Goal: Task Accomplishment & Management: Manage account settings

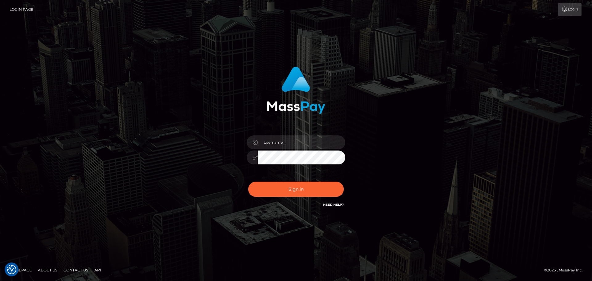
checkbox input "true"
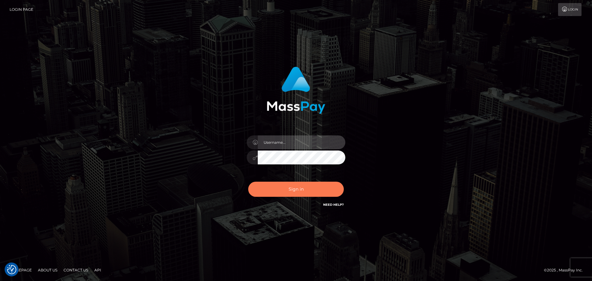
type input "Bedis"
click at [303, 189] on button "Sign in" at bounding box center [296, 189] width 96 height 15
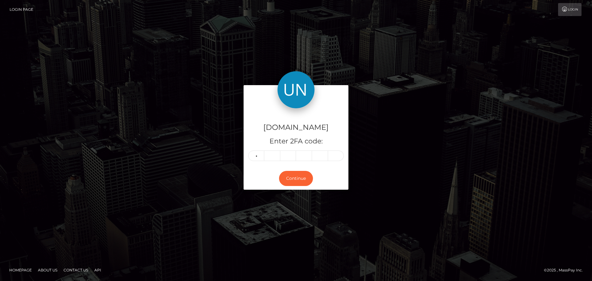
type input "8"
type input "5"
type input "7"
type input "6"
type input "7"
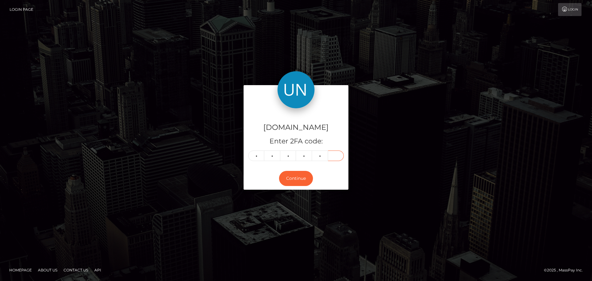
type input "0"
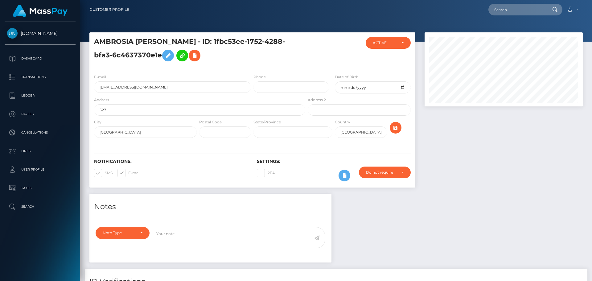
scroll to position [74, 159]
click at [499, 11] on input "text" at bounding box center [518, 10] width 58 height 12
paste input "[EMAIL_ADDRESS][DOMAIN_NAME]"
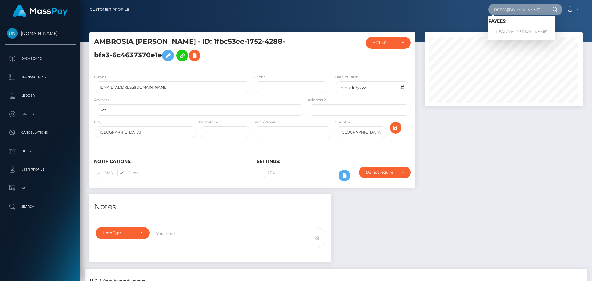
type input "[EMAIL_ADDRESS][DOMAIN_NAME]"
click at [513, 30] on link "KEALANY [PERSON_NAME]" at bounding box center [522, 31] width 67 height 11
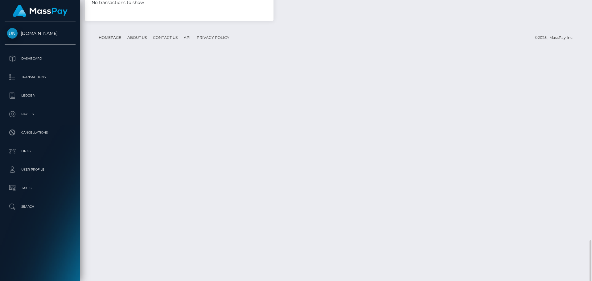
scroll to position [942, 0]
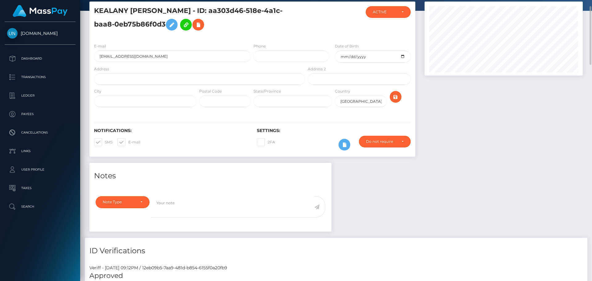
scroll to position [0, 0]
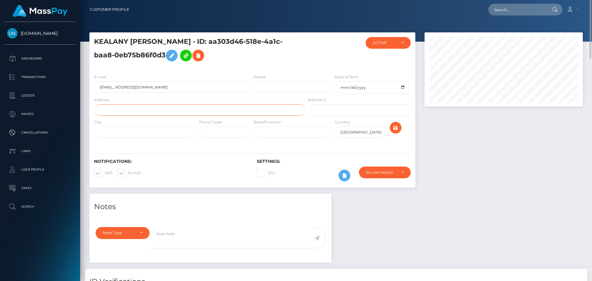
click at [132, 110] on input "text" at bounding box center [199, 109] width 211 height 11
paste input "Urbanización Montesol 3115 calle Sinai, Cabo Rojo"
drag, startPoint x: 190, startPoint y: 113, endPoint x: 172, endPoint y: 109, distance: 18.2
click at [172, 109] on input "Urbanización Montesol 3115 calle Sinai, Cabo Rojo" at bounding box center [199, 109] width 211 height 11
type input "Urbanización Montesol 3115 calle Sinai,"
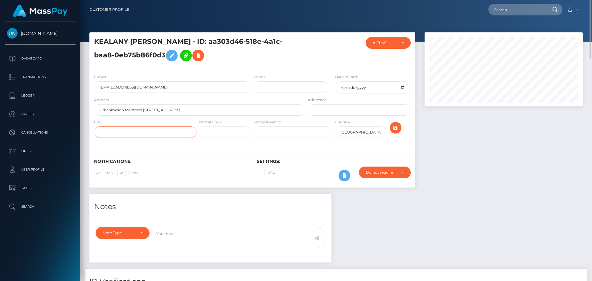
click at [171, 130] on input "text" at bounding box center [145, 131] width 103 height 11
paste input "[GEOGRAPHIC_DATA]"
type input "[GEOGRAPHIC_DATA]"
drag, startPoint x: 144, startPoint y: 109, endPoint x: 150, endPoint y: 109, distance: 5.9
click at [150, 109] on input "Urbanización Montesol 3115 calle Sinai," at bounding box center [199, 109] width 211 height 11
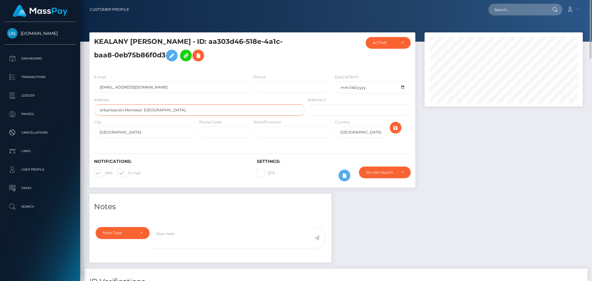
type input "Urbanización Montesol calle Sinai,"
click at [226, 131] on input "text" at bounding box center [225, 131] width 52 height 11
paste input "3115"
type input "3115"
click at [347, 132] on input "[GEOGRAPHIC_DATA]" at bounding box center [361, 131] width 52 height 11
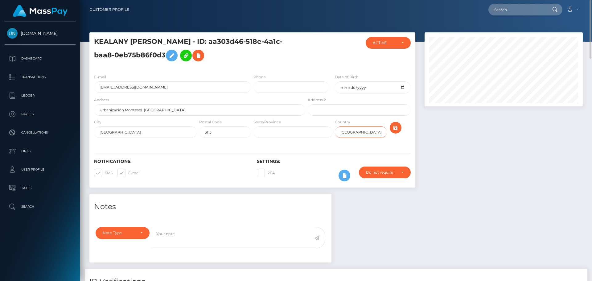
click at [347, 132] on input "USA" at bounding box center [361, 131] width 52 height 11
click at [348, 133] on input "pr" at bounding box center [361, 131] width 52 height 11
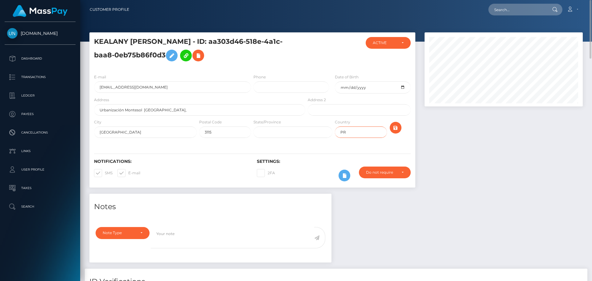
type input "PR"
click at [232, 144] on div "Notifications: SMS E-mail Settings: 2FA" at bounding box center [252, 166] width 326 height 44
click at [400, 129] on button "submit" at bounding box center [396, 128] width 12 height 12
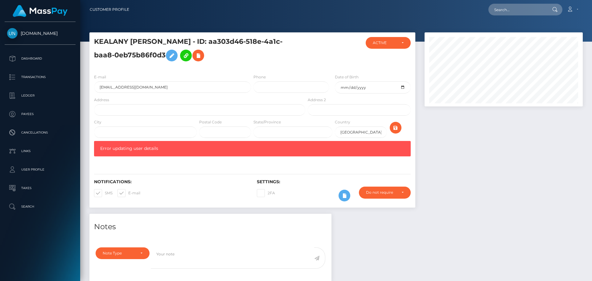
scroll to position [74, 159]
click at [166, 110] on input "text" at bounding box center [199, 109] width 211 height 11
paste input "Urbanización Montesol [STREET_ADDRESS][US_STATE]"
drag, startPoint x: 143, startPoint y: 109, endPoint x: 151, endPoint y: 109, distance: 7.4
click at [151, 109] on input "Urbanización Montesol [STREET_ADDRESS][US_STATE]" at bounding box center [199, 109] width 211 height 11
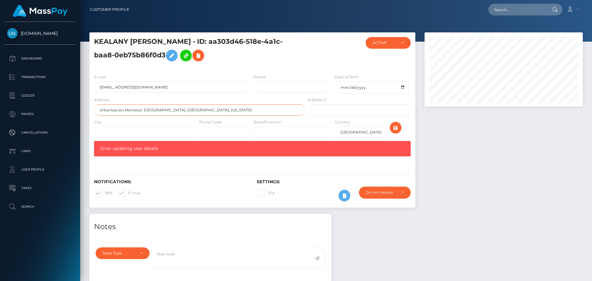
type input "Urbanización Montesol [GEOGRAPHIC_DATA], [GEOGRAPHIC_DATA], [US_STATE]"
click at [208, 130] on input "text" at bounding box center [225, 131] width 52 height 11
paste input "3115"
type input "3115"
drag, startPoint x: 164, startPoint y: 110, endPoint x: 182, endPoint y: 109, distance: 18.2
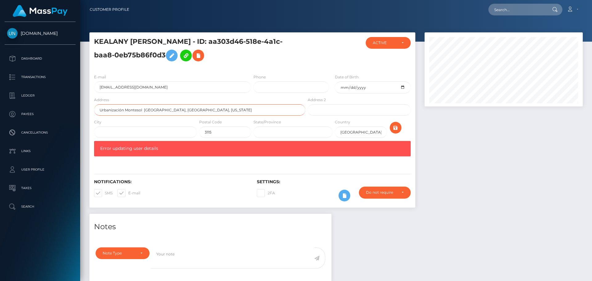
click at [182, 109] on input "Urbanización Montesol [GEOGRAPHIC_DATA], [GEOGRAPHIC_DATA], [US_STATE]" at bounding box center [199, 109] width 211 height 11
type input "Urbanización Montesol [GEOGRAPHIC_DATA], , [US_STATE]"
click at [162, 133] on input "text" at bounding box center [145, 131] width 103 height 11
paste input "[GEOGRAPHIC_DATA]"
type input "[GEOGRAPHIC_DATA]"
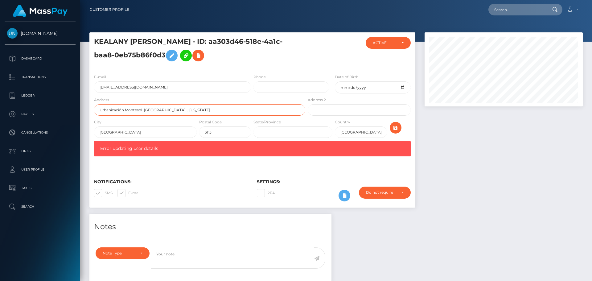
drag, startPoint x: 176, startPoint y: 113, endPoint x: 163, endPoint y: 115, distance: 13.8
click at [163, 115] on input "Urbanización Montesol [GEOGRAPHIC_DATA], , [US_STATE]" at bounding box center [199, 109] width 211 height 11
type input "Urbanización Montesol [GEOGRAPHIC_DATA]"
click at [397, 127] on icon "submit" at bounding box center [395, 128] width 7 height 8
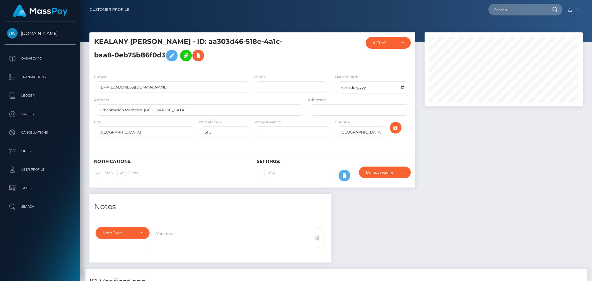
scroll to position [74, 159]
